Goal: Transaction & Acquisition: Obtain resource

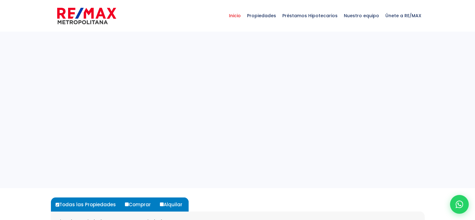
select select
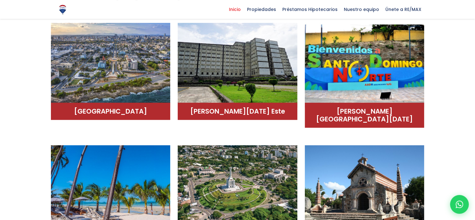
scroll to position [406, 0]
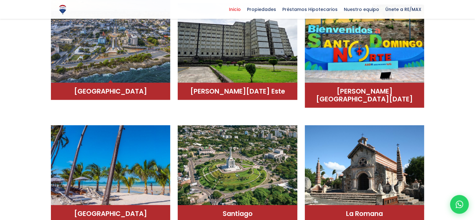
click at [130, 40] on img at bounding box center [111, 40] width 120 height 84
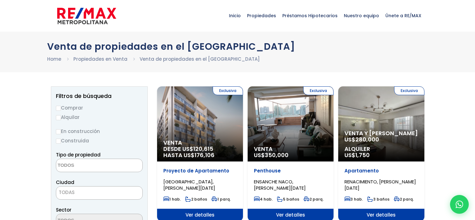
select select
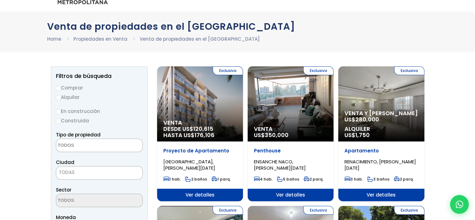
scroll to position [31, 0]
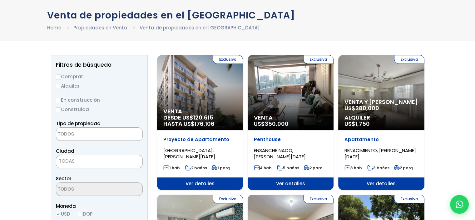
click at [70, 84] on label "Alquilar" at bounding box center [99, 86] width 87 height 8
click at [61, 84] on input "Alquilar" at bounding box center [58, 86] width 5 height 5
radio input "true"
click at [125, 133] on span at bounding box center [99, 133] width 87 height 13
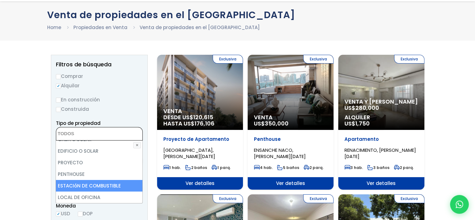
scroll to position [62, 0]
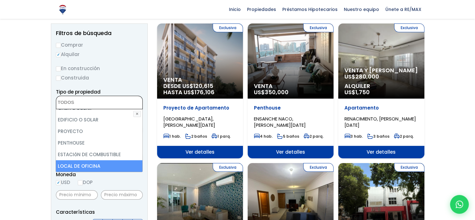
click at [96, 164] on li "LOCAL DE OFICINA" at bounding box center [99, 166] width 86 height 12
select select "office+site"
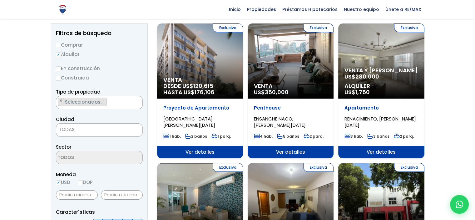
click at [90, 130] on span "TODAS" at bounding box center [99, 129] width 86 height 9
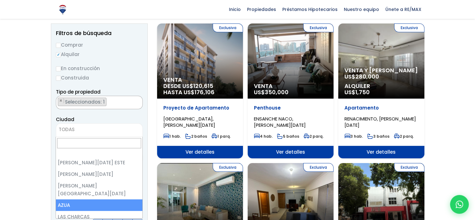
scroll to position [0, 0]
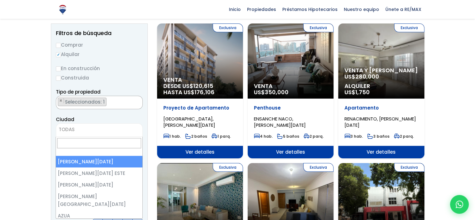
select select "1"
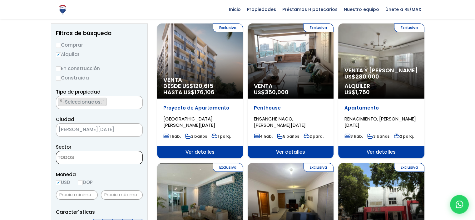
click at [89, 156] on textarea "Search" at bounding box center [86, 157] width 61 height 13
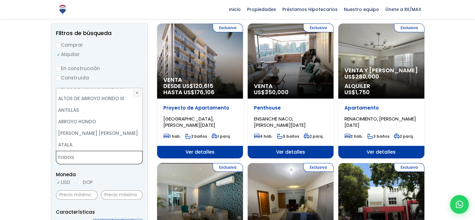
scroll to position [94, 0]
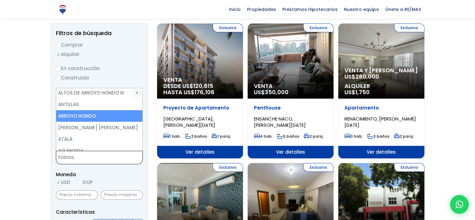
click at [90, 115] on li "ARROYO HONDO" at bounding box center [99, 116] width 86 height 12
select select "98"
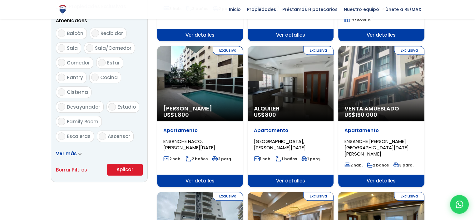
scroll to position [343, 0]
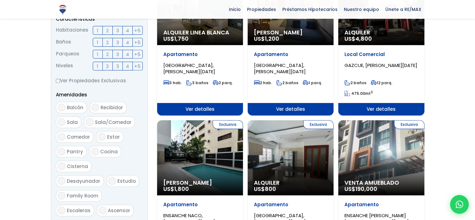
click at [130, 153] on form "Comprar Alquilar En construcción Construida Tipo de propiedad APARTAMENTO CASA …" at bounding box center [99, 48] width 87 height 401
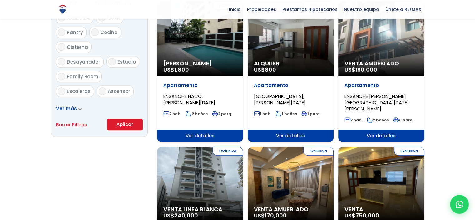
scroll to position [375, 0]
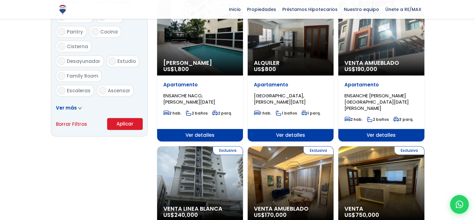
click at [74, 107] on span "Ver más" at bounding box center [66, 107] width 21 height 7
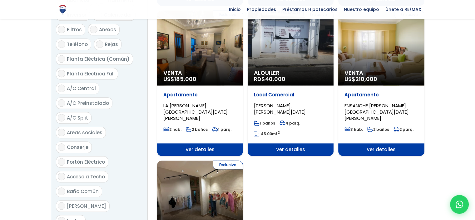
scroll to position [812, 0]
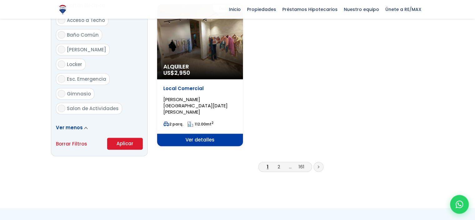
click at [125, 137] on button "Aplicar" at bounding box center [125, 143] width 36 height 12
click at [127, 137] on button "Aplicar" at bounding box center [125, 143] width 36 height 12
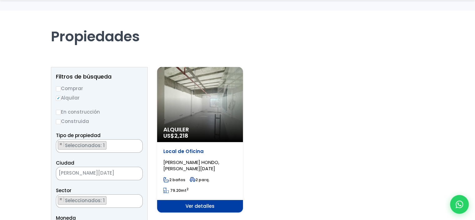
select select "98"
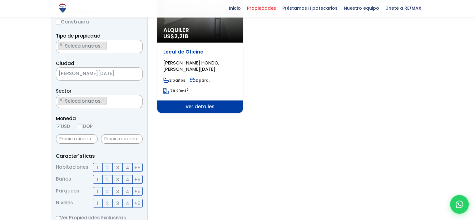
scroll to position [125, 0]
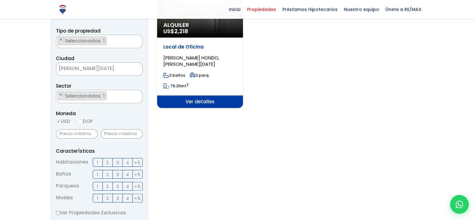
click at [201, 100] on span "Ver detalles" at bounding box center [200, 101] width 86 height 12
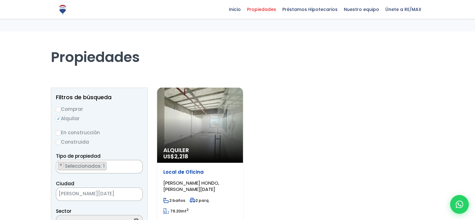
select select "98"
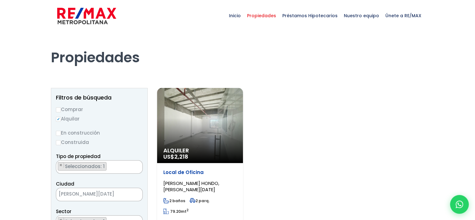
scroll to position [72, 0]
